Goal: Check status

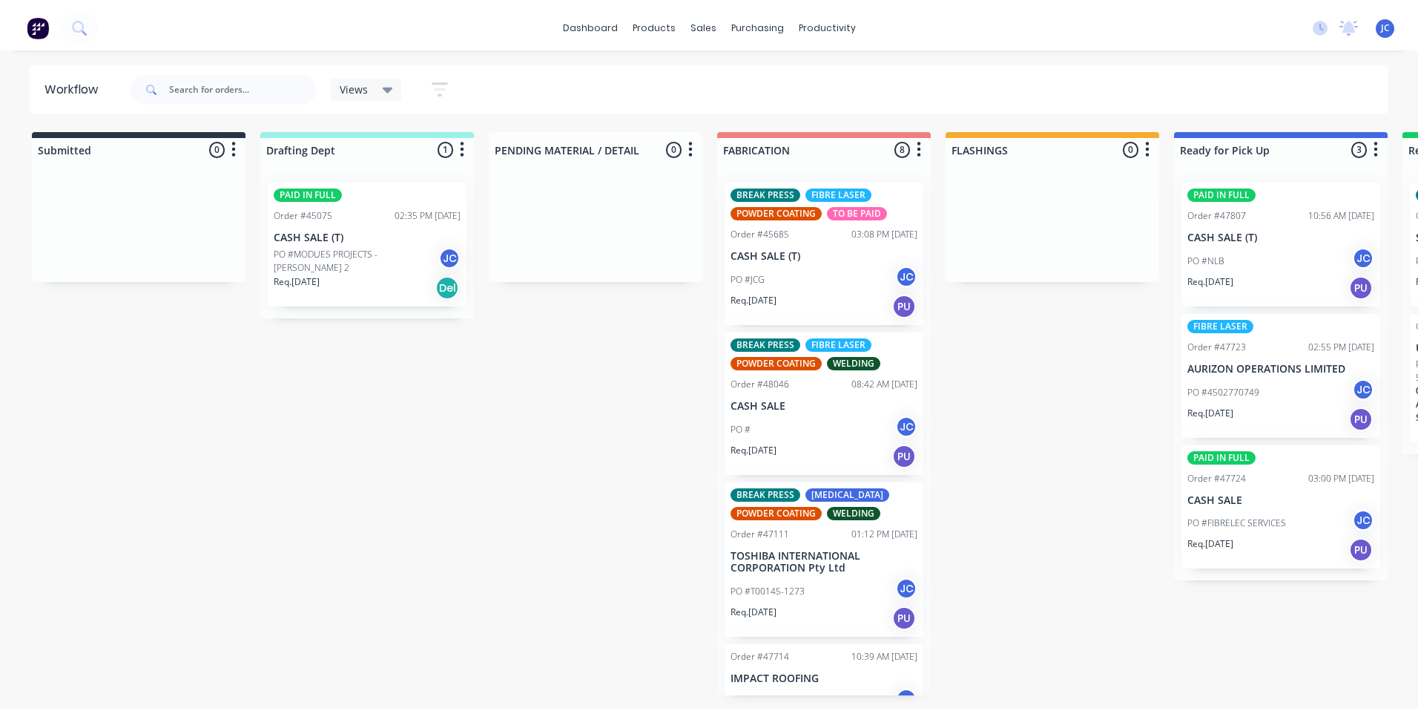
scroll to position [297, 0]
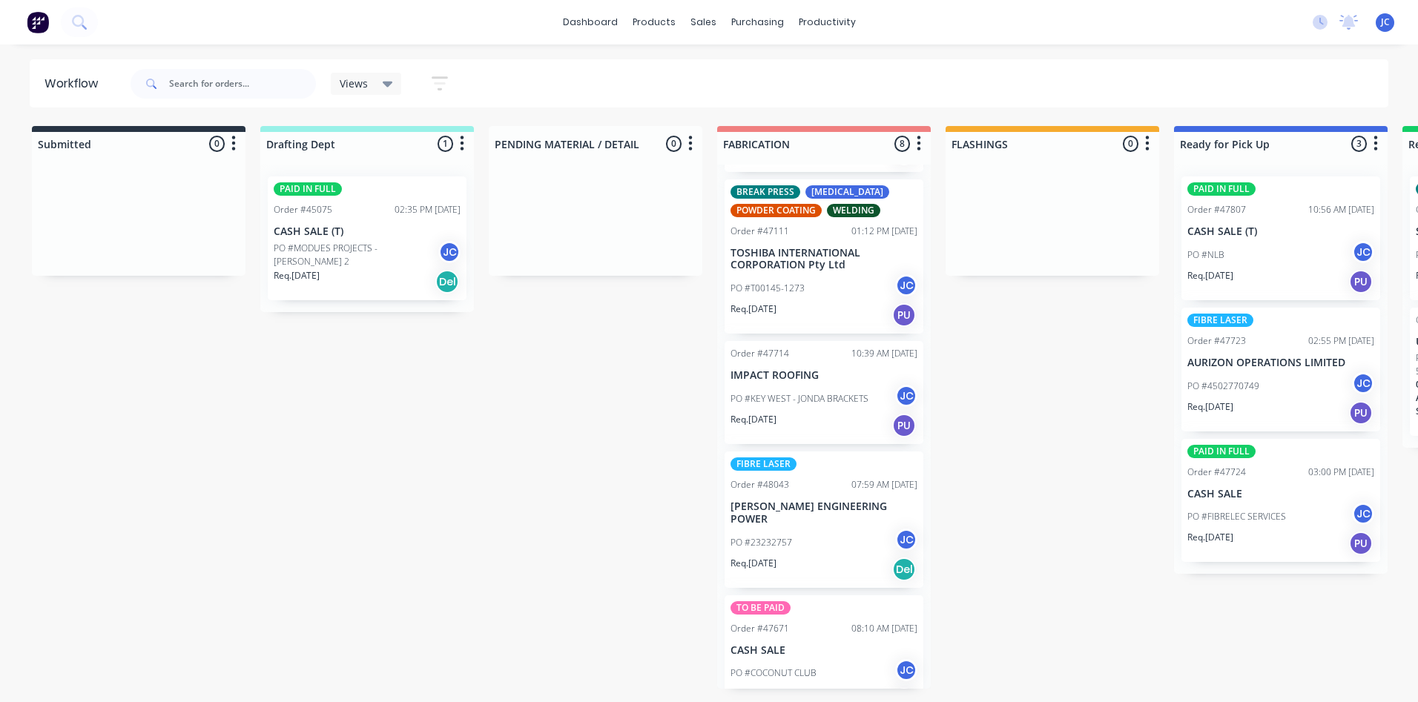
click at [391, 82] on icon at bounding box center [388, 85] width 10 height 6
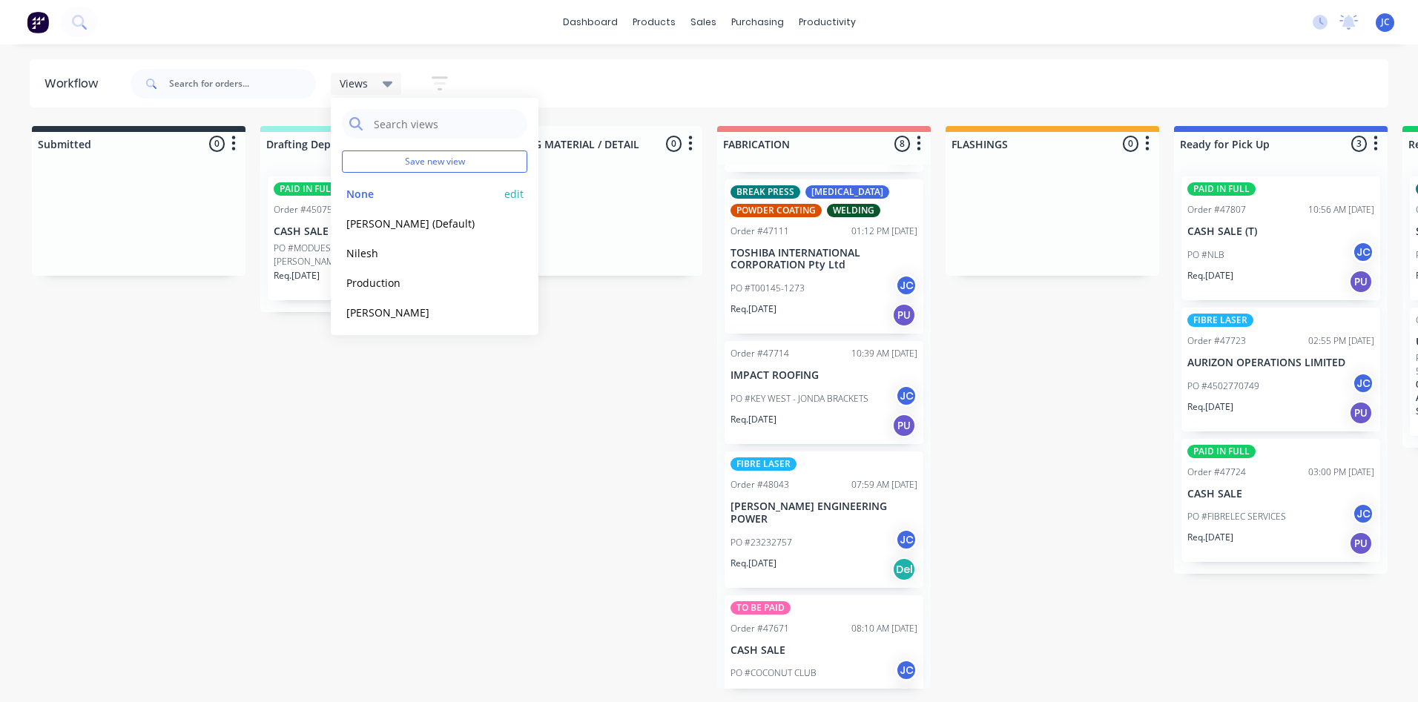
click at [364, 190] on button "None" at bounding box center [421, 193] width 158 height 17
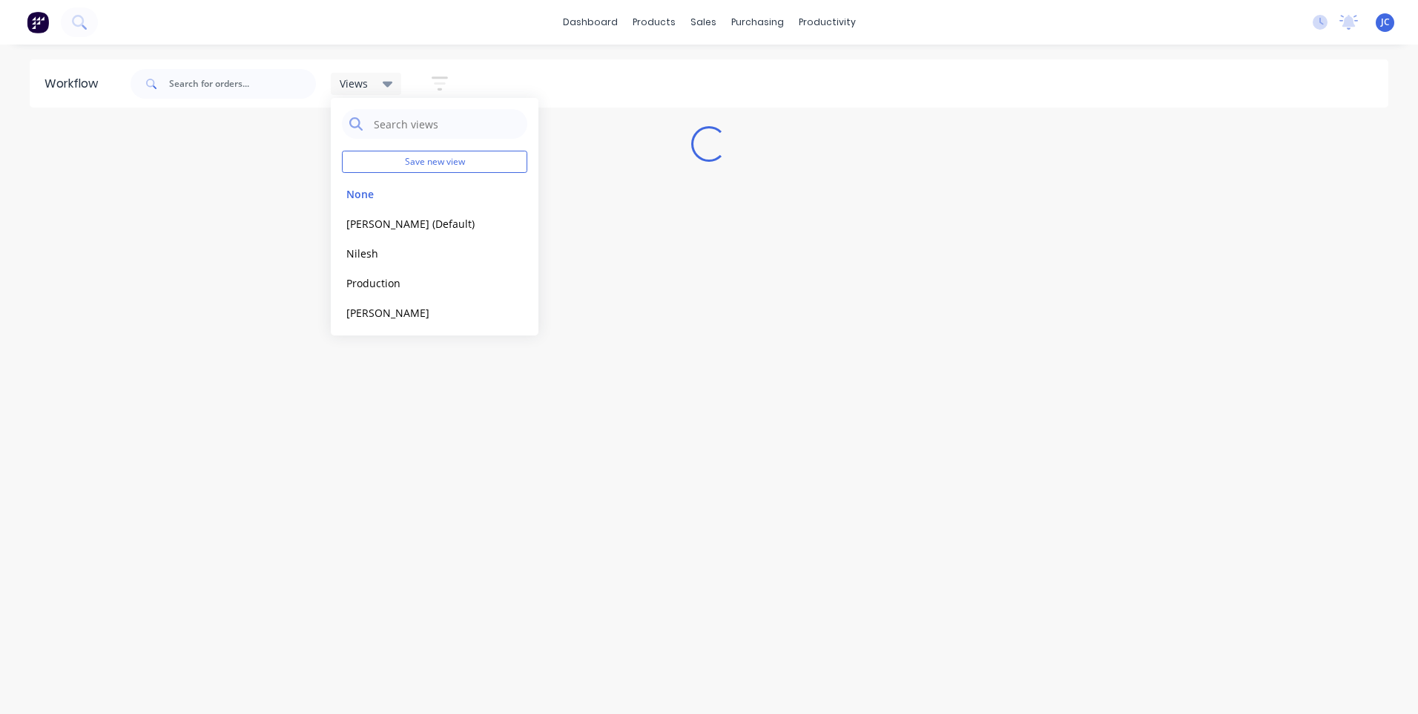
click at [389, 84] on icon at bounding box center [388, 85] width 10 height 6
click at [227, 85] on input "text" at bounding box center [242, 84] width 147 height 30
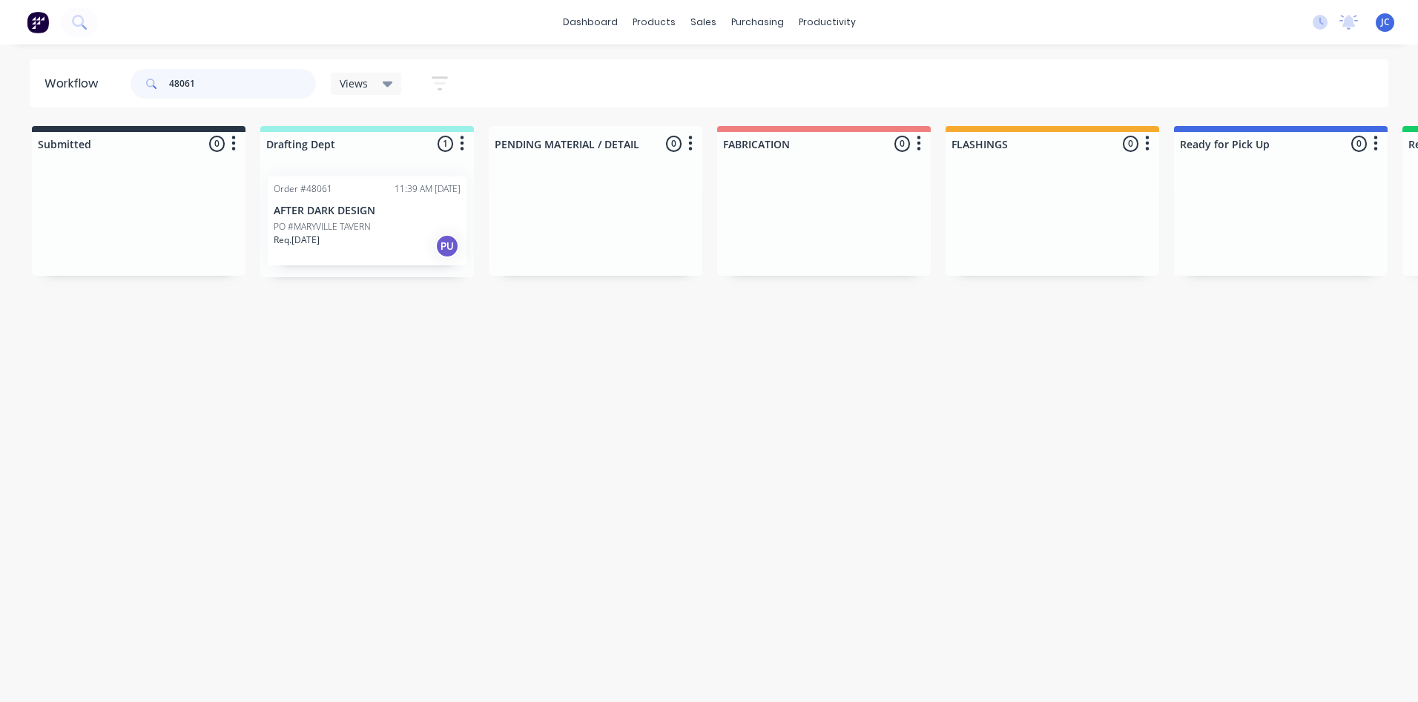
type input "48061"
click at [383, 214] on p "AFTER DARK DESIGN" at bounding box center [367, 211] width 187 height 13
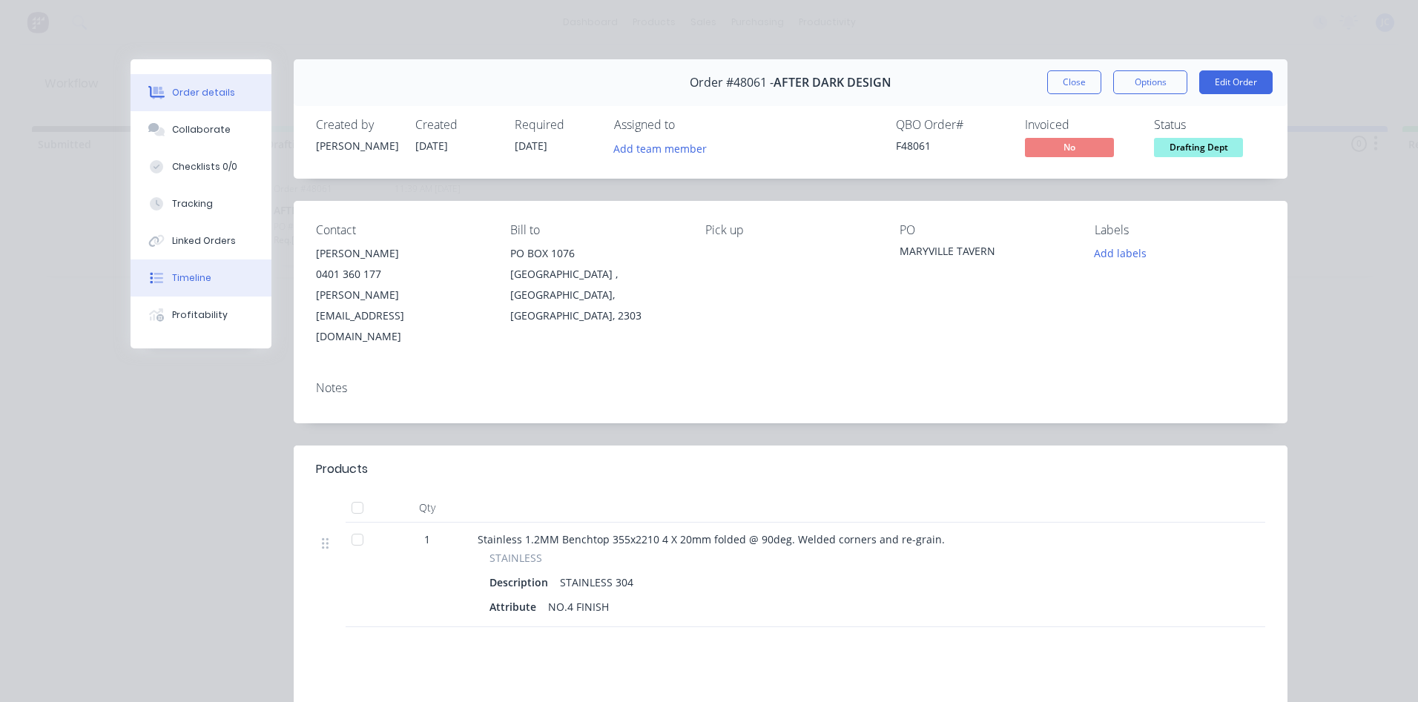
click at [182, 286] on button "Timeline" at bounding box center [201, 278] width 141 height 37
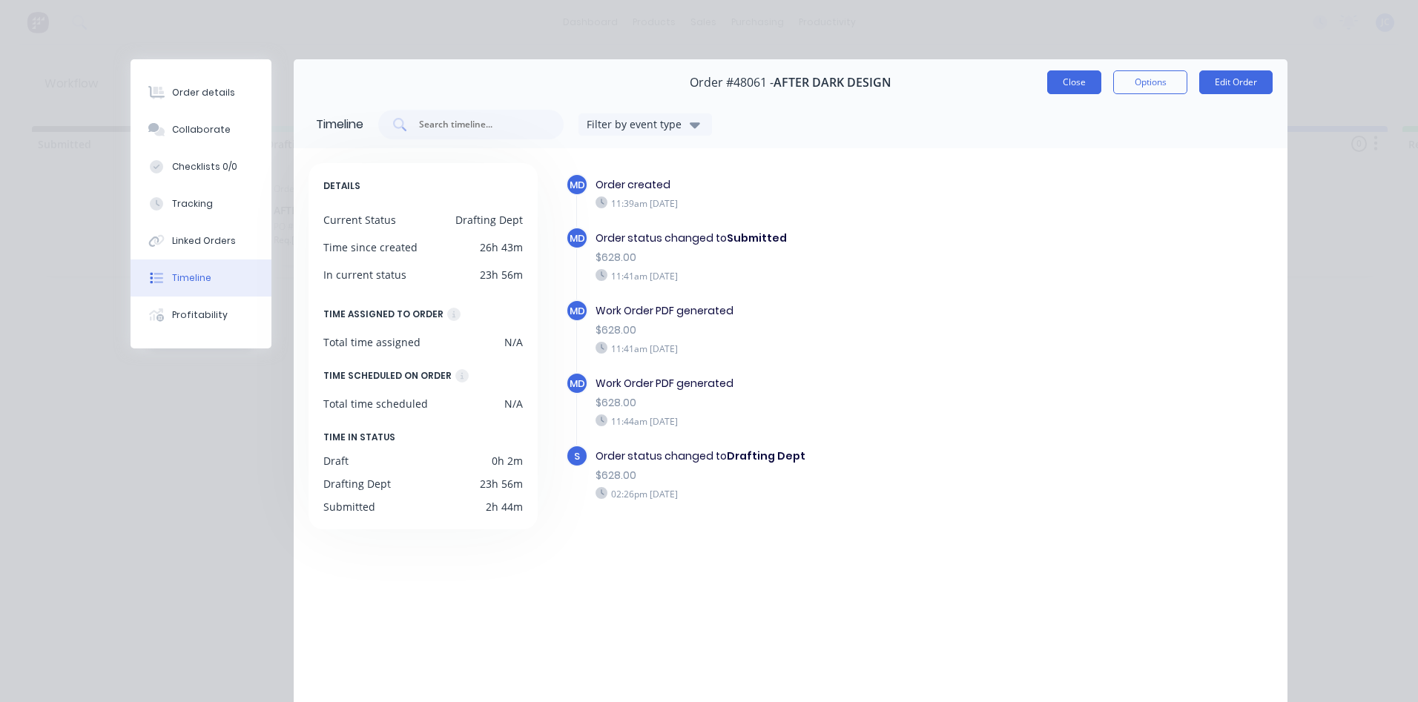
click at [1055, 87] on button "Close" at bounding box center [1074, 82] width 54 height 24
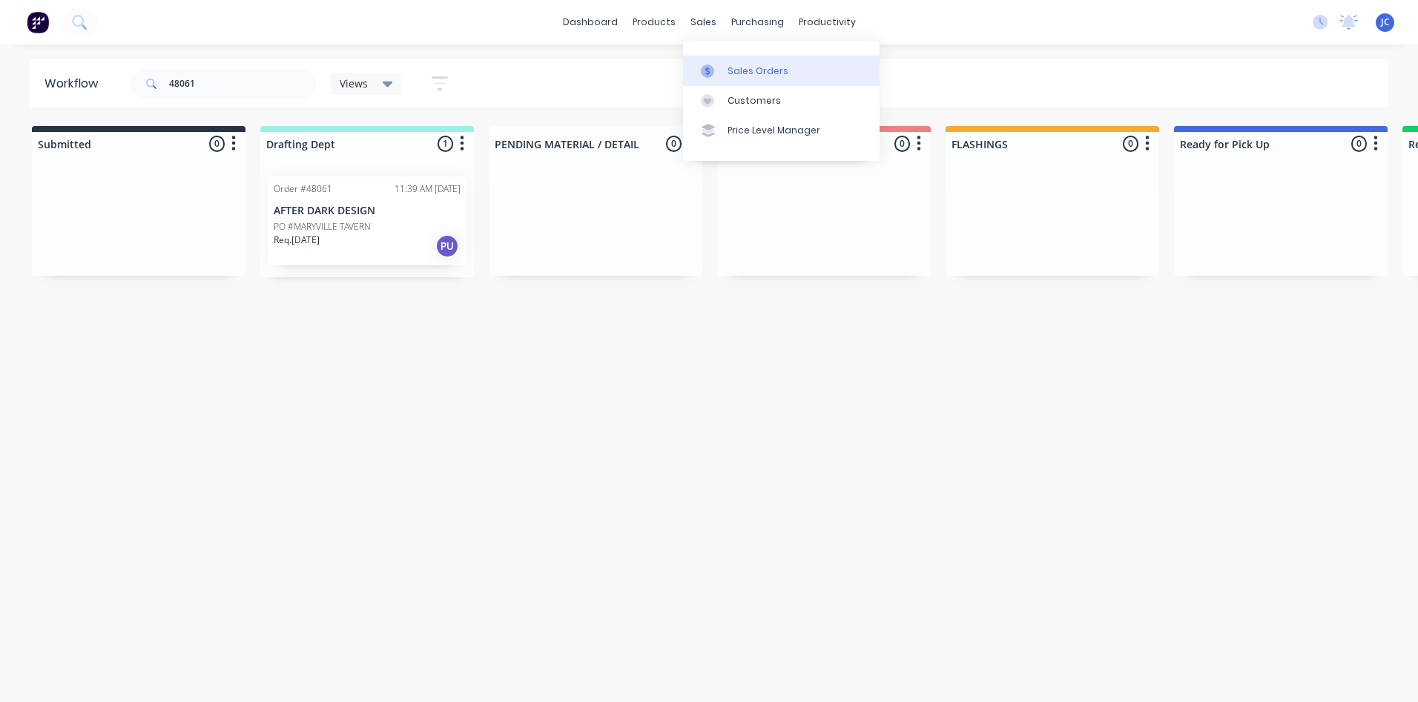
click at [720, 62] on link "Sales Orders" at bounding box center [781, 71] width 197 height 30
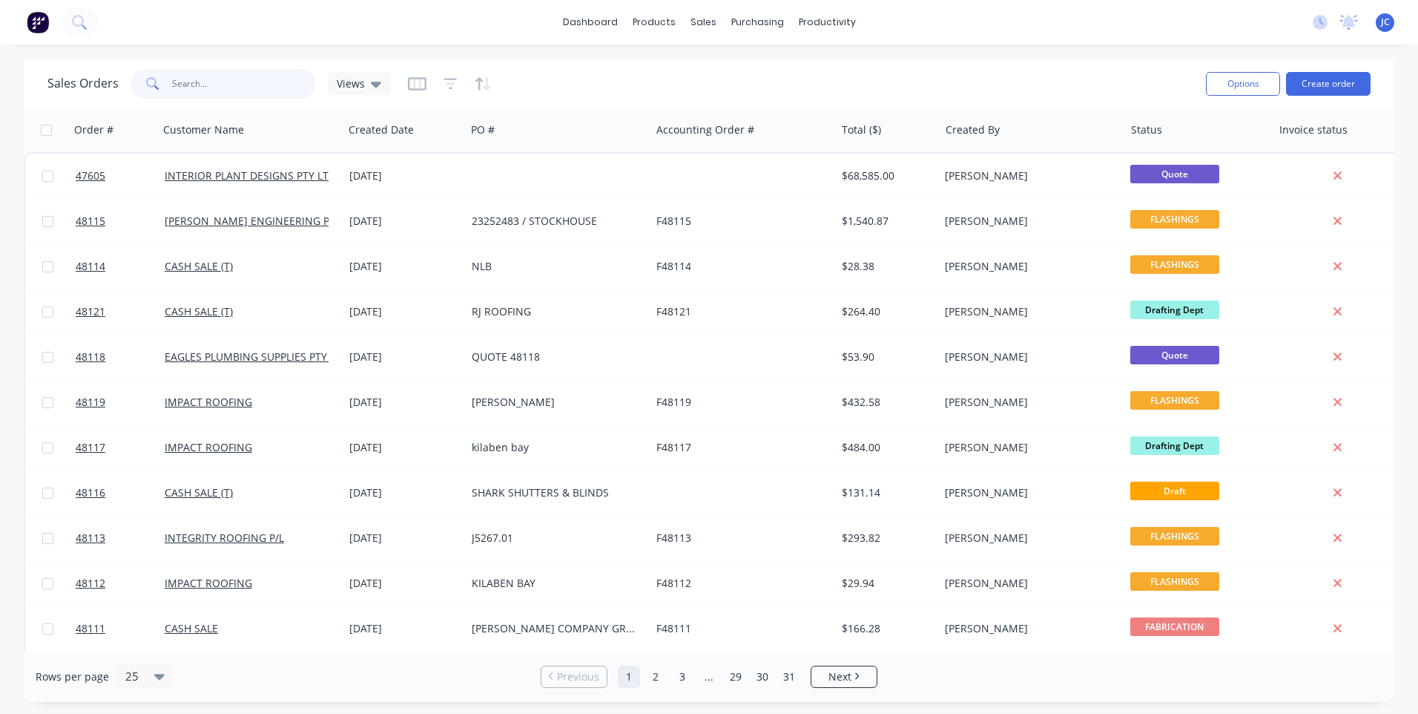
click at [219, 90] on input "text" at bounding box center [244, 84] width 145 height 30
type input "after dark"
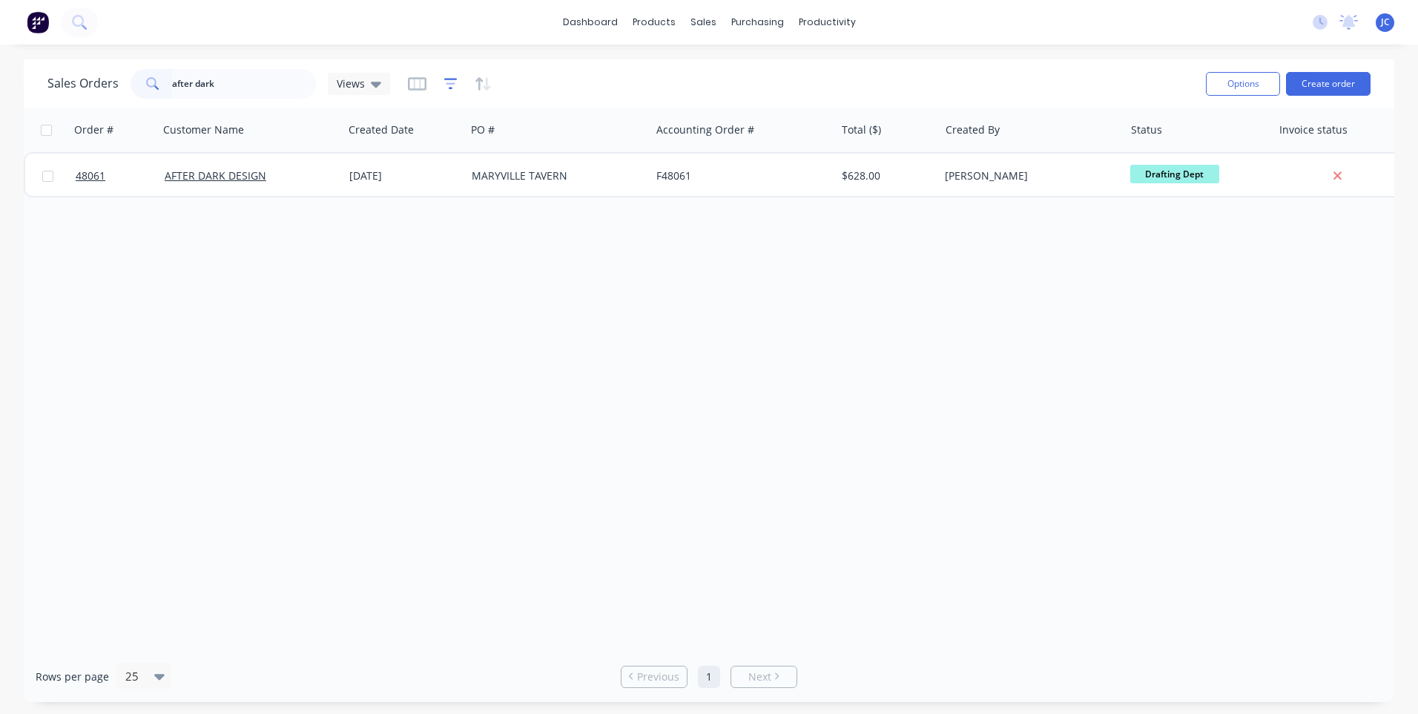
click at [445, 85] on icon "button" at bounding box center [450, 83] width 13 height 15
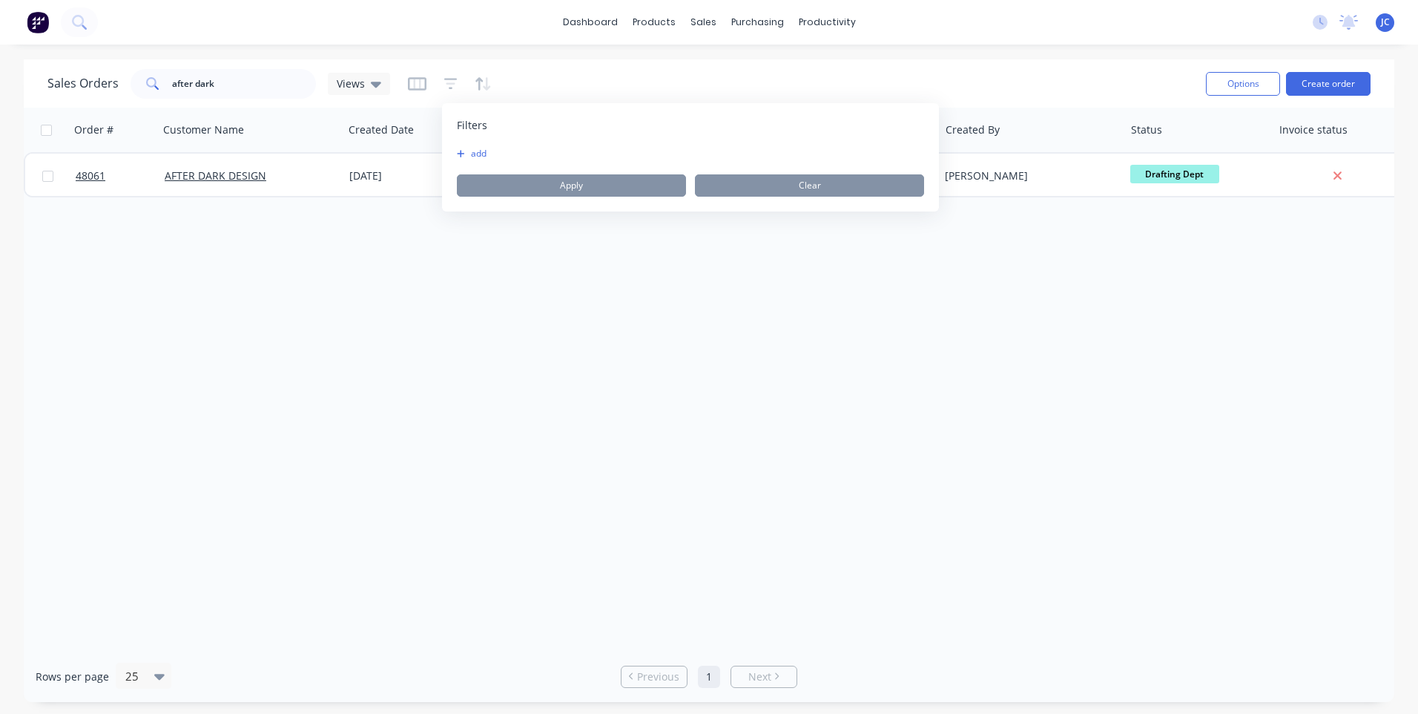
click at [461, 155] on icon "button" at bounding box center [460, 153] width 7 height 7
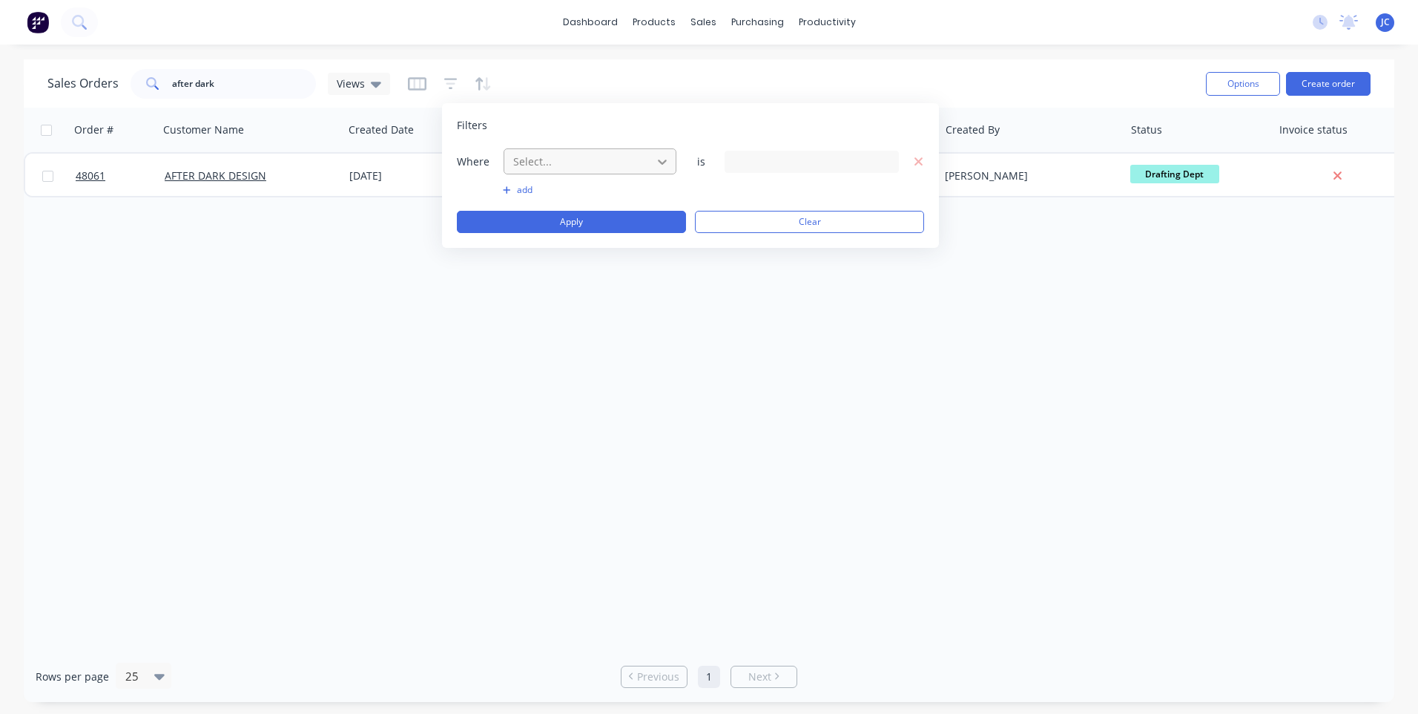
click at [664, 158] on icon at bounding box center [662, 161] width 15 height 15
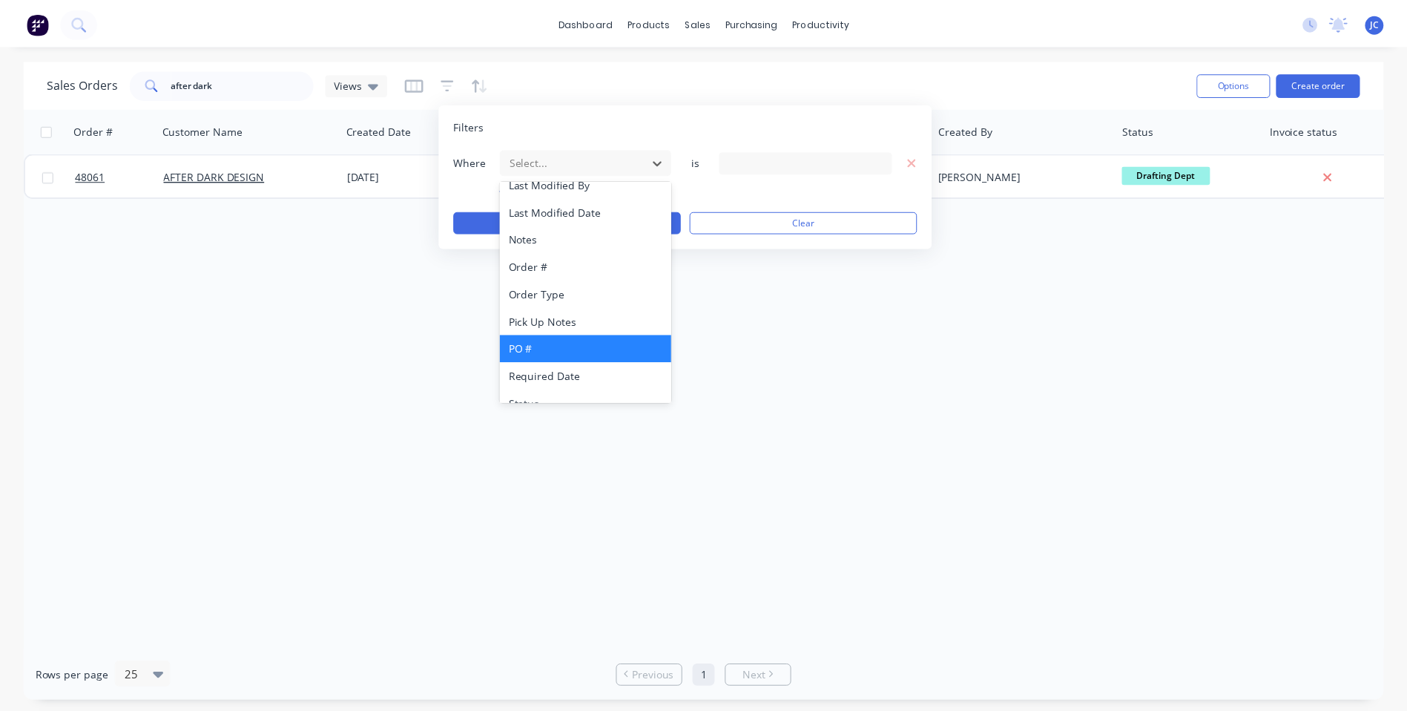
scroll to position [360, 0]
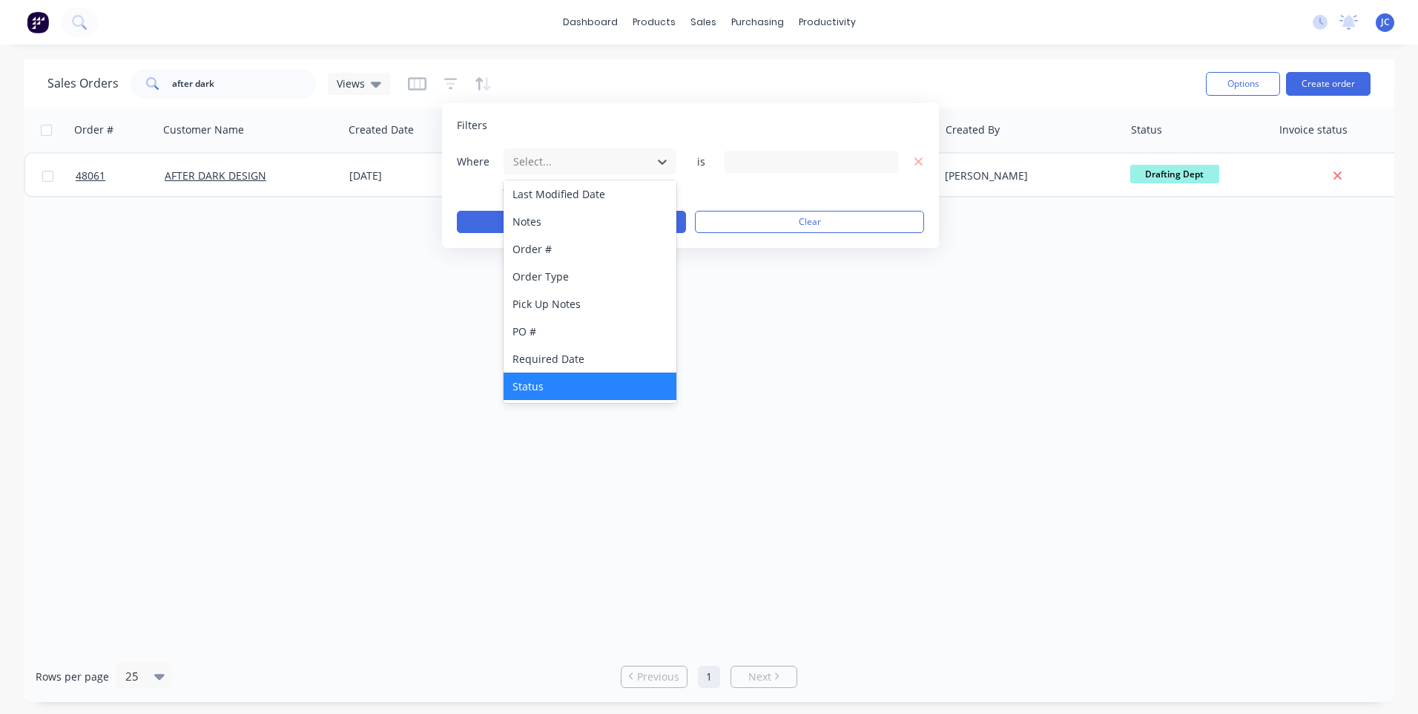
click at [556, 381] on div "Status" at bounding box center [590, 385] width 173 height 27
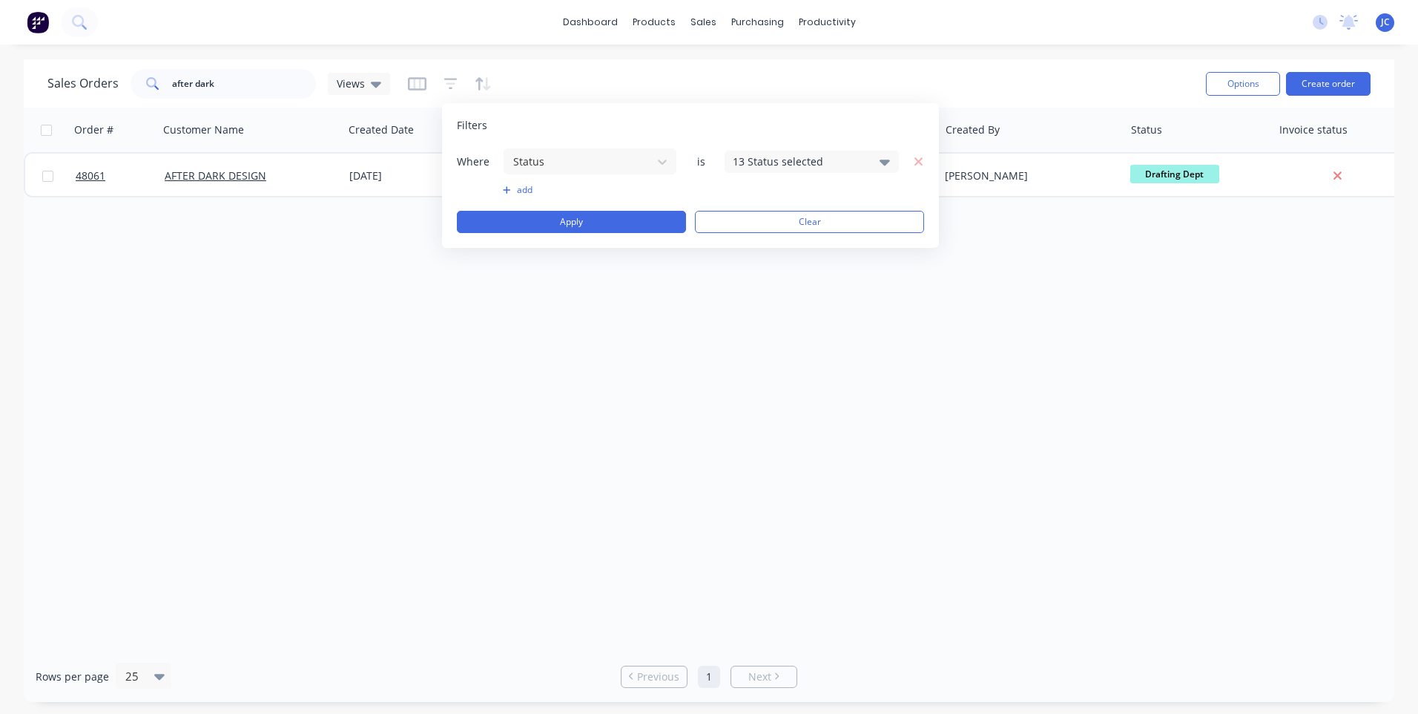
click at [852, 154] on div "13 Status selected" at bounding box center [800, 162] width 134 height 16
click at [740, 269] on div at bounding box center [749, 273] width 30 height 30
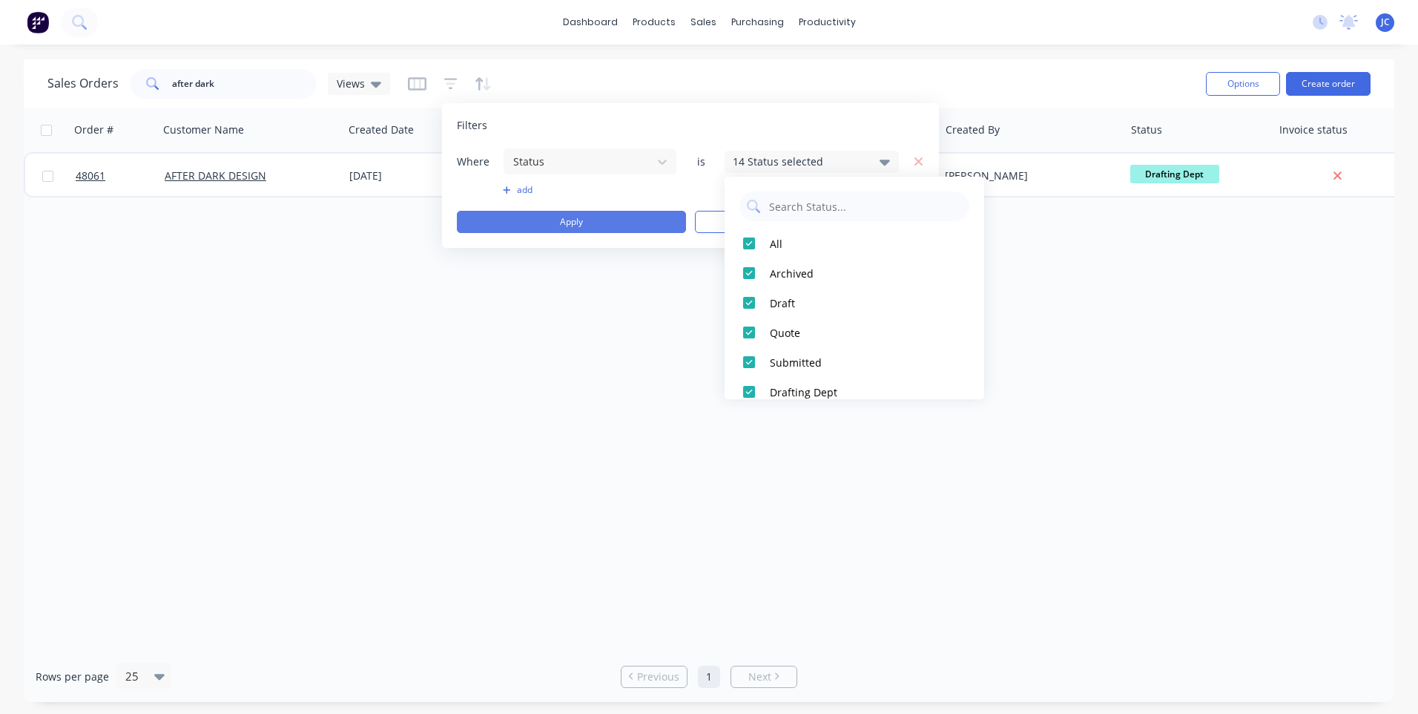
click at [609, 224] on button "Apply" at bounding box center [571, 222] width 229 height 22
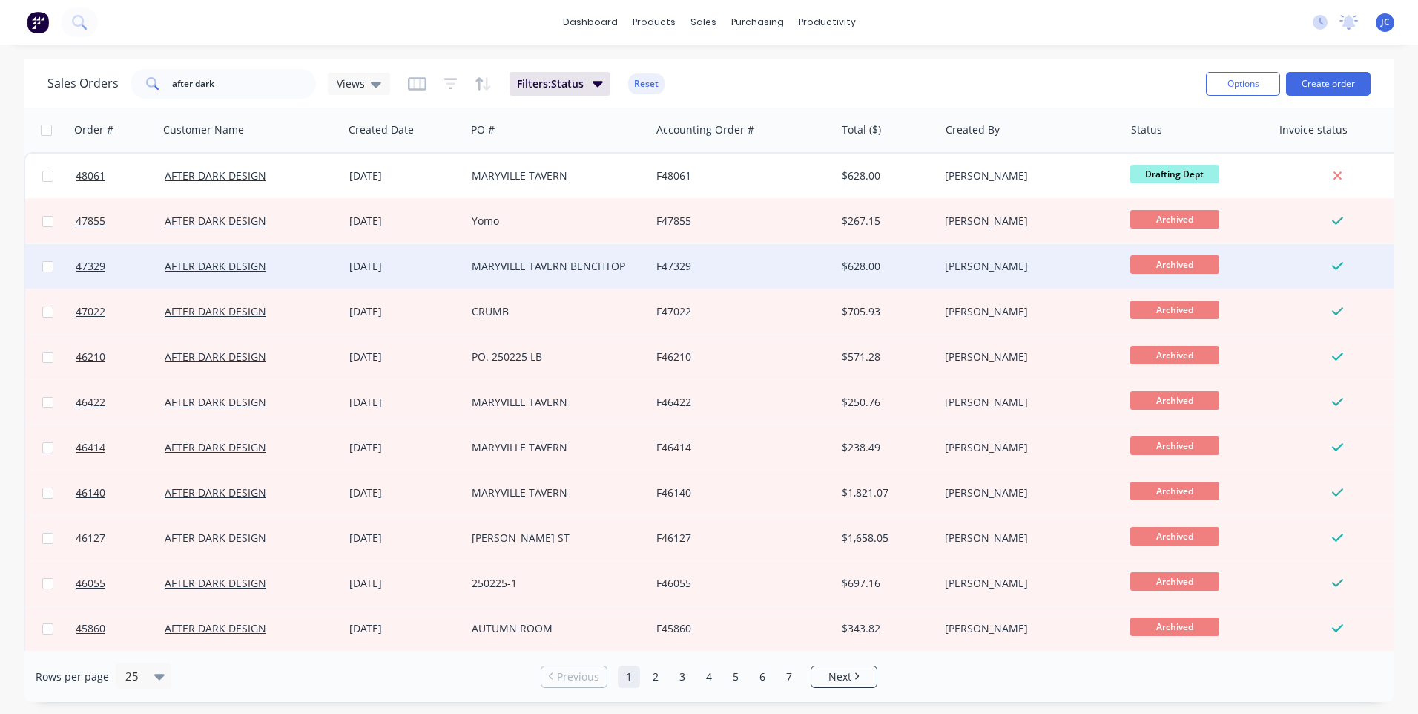
click at [717, 261] on div "F47329" at bounding box center [738, 266] width 165 height 15
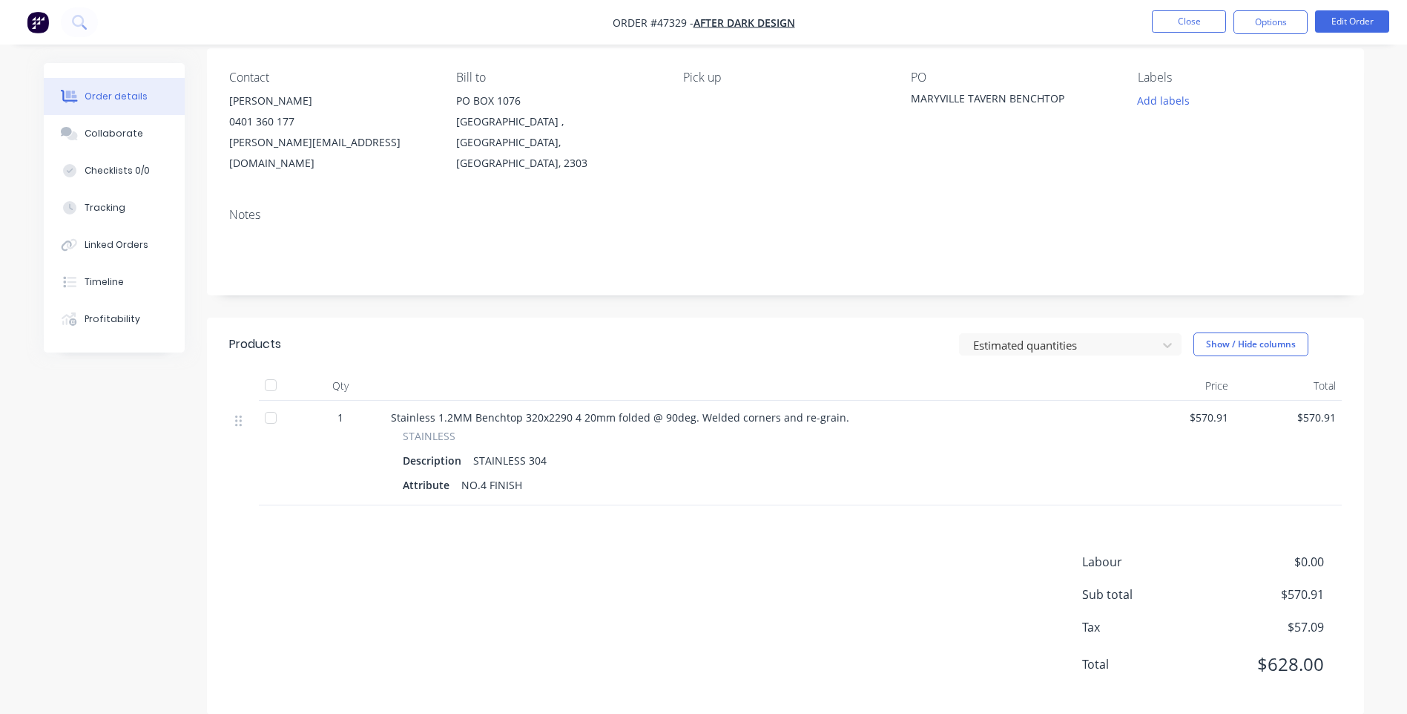
scroll to position [118, 0]
